Goal: Find specific page/section: Find specific page/section

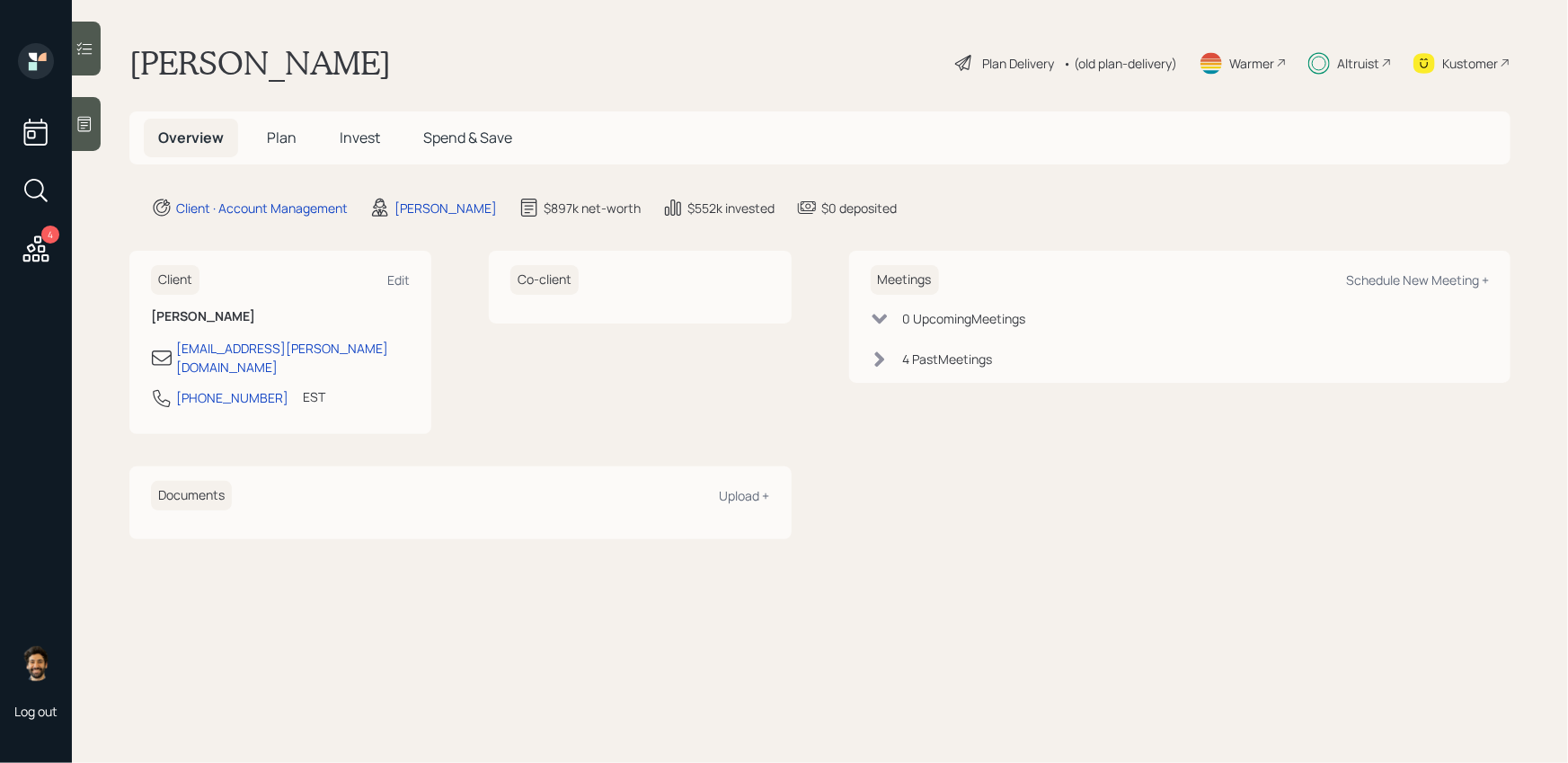
click at [1356, 57] on div "Altruist" at bounding box center [1358, 63] width 42 height 19
